Goal: Task Accomplishment & Management: Manage account settings

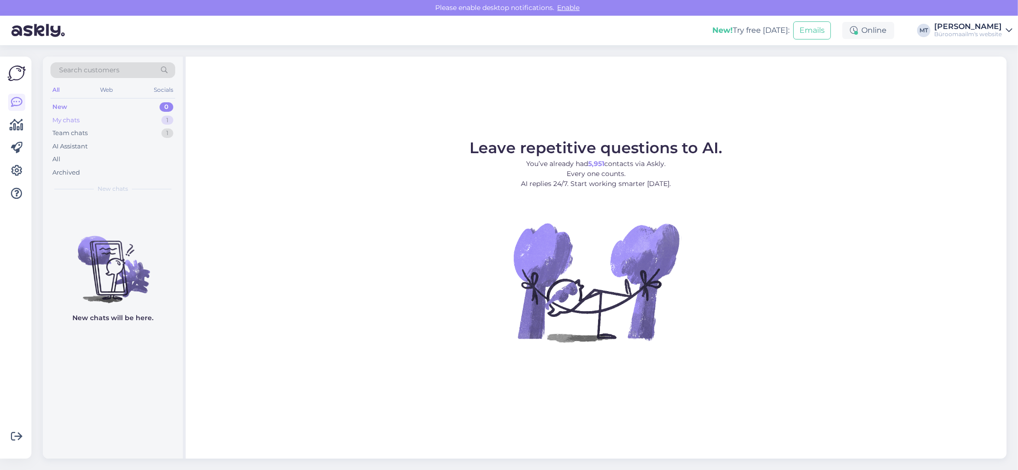
click at [69, 115] on div "My chats 1" at bounding box center [112, 120] width 125 height 13
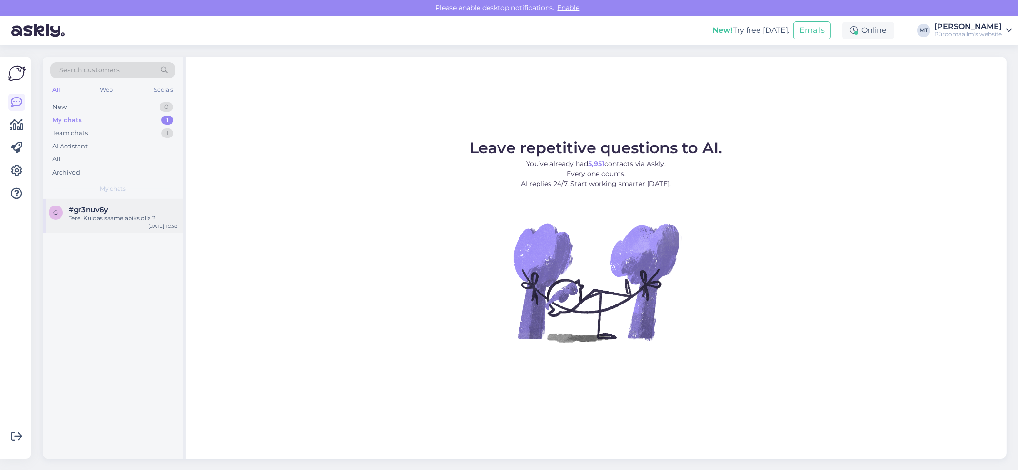
click at [73, 211] on span "#gr3nuv6y" at bounding box center [89, 210] width 40 height 9
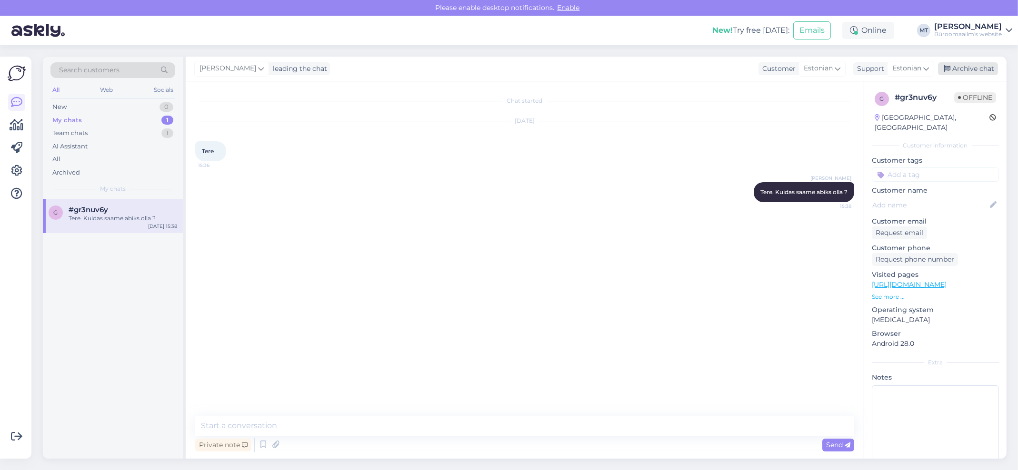
click at [982, 68] on div "Archive chat" at bounding box center [968, 68] width 60 height 13
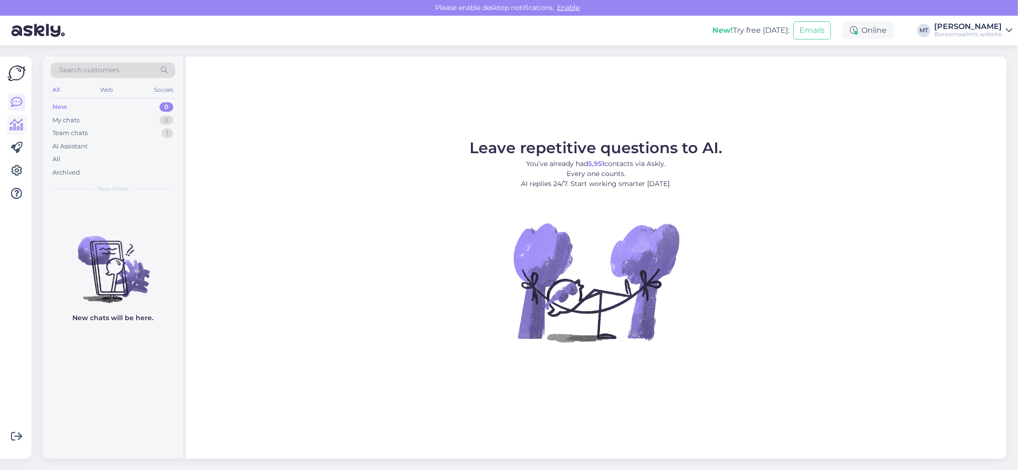
click at [18, 123] on icon at bounding box center [17, 125] width 14 height 11
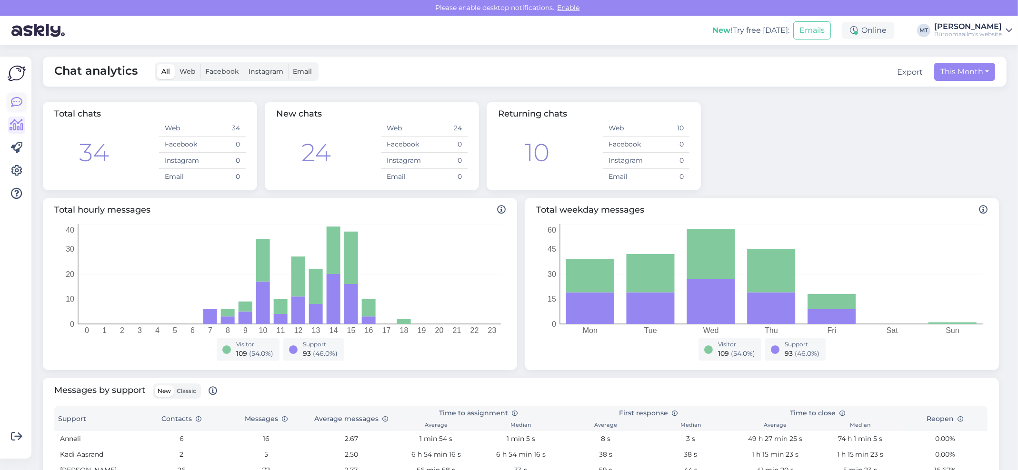
click at [11, 100] on icon at bounding box center [16, 102] width 11 height 11
